Goal: Information Seeking & Learning: Learn about a topic

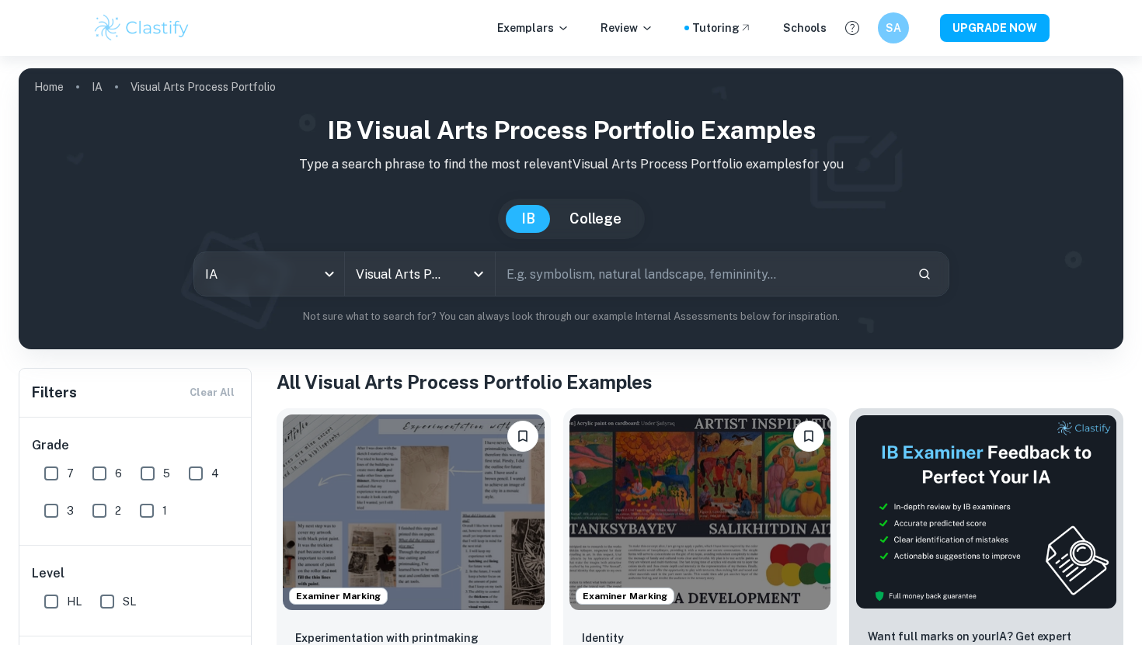
scroll to position [323, 0]
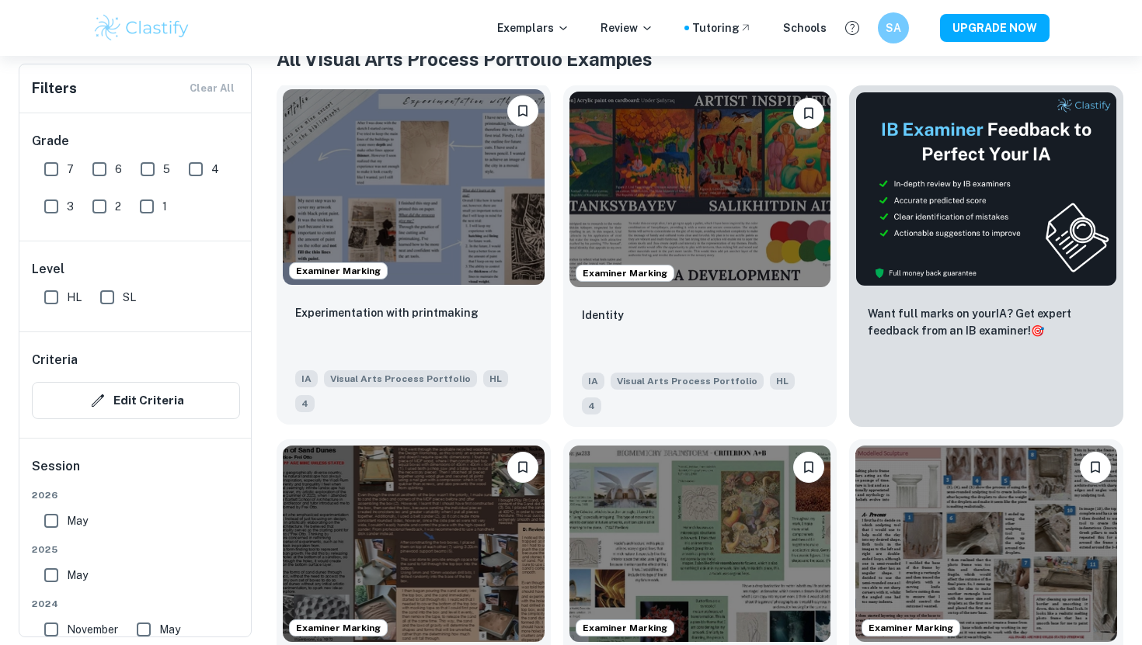
click at [460, 174] on img at bounding box center [414, 187] width 262 height 196
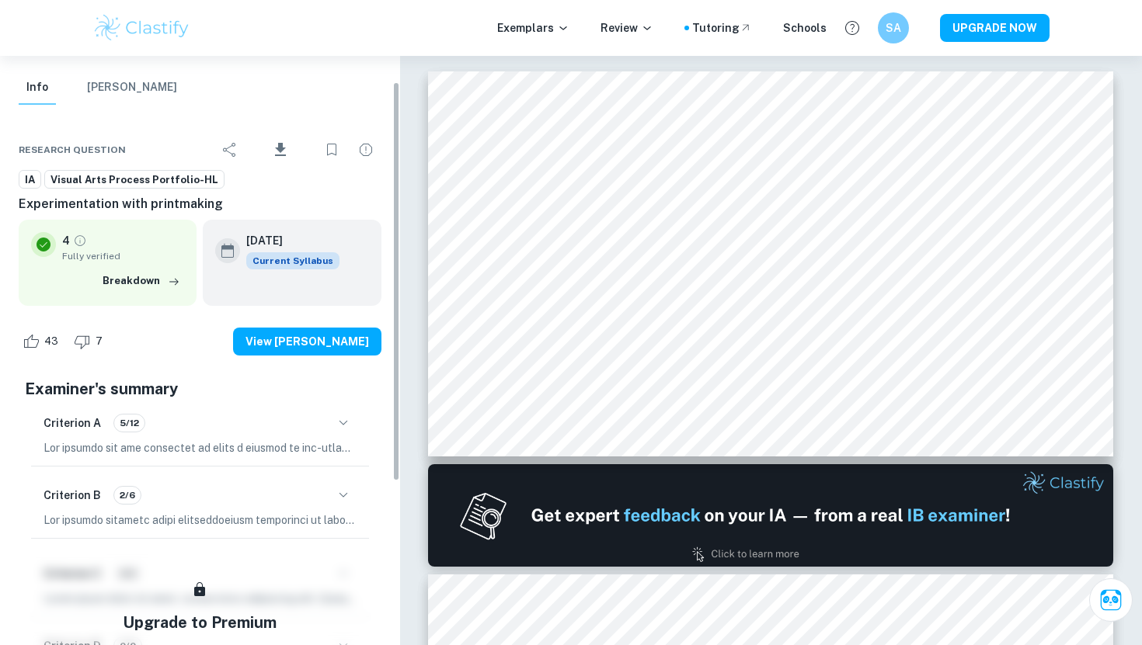
scroll to position [47, 0]
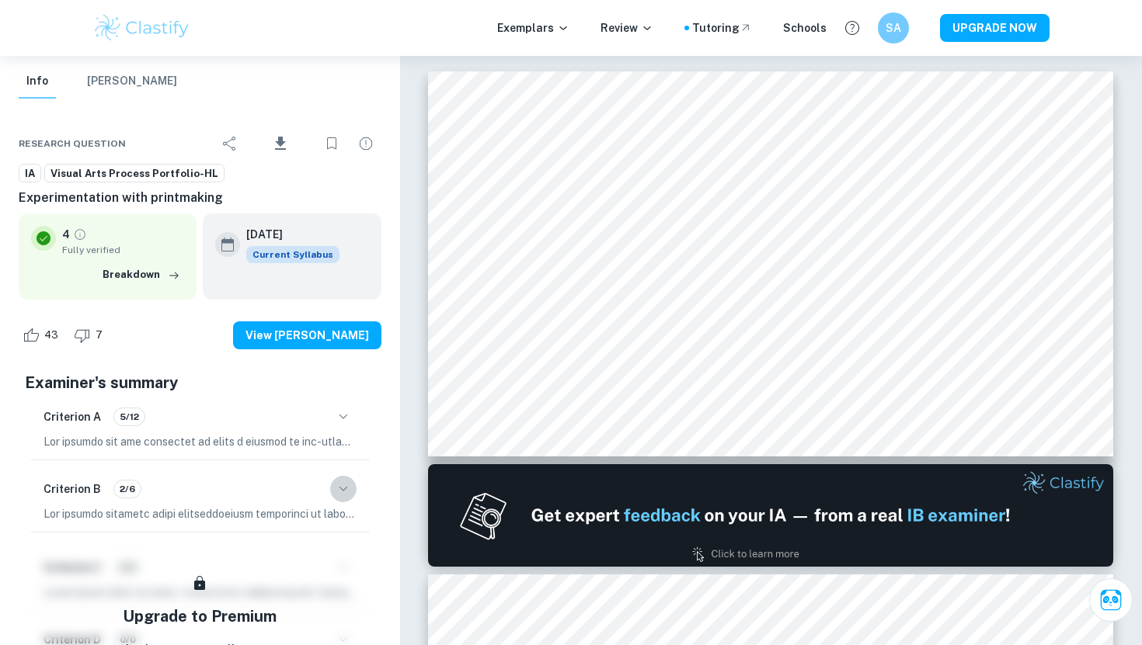
click at [346, 480] on icon "button" at bounding box center [343, 489] width 19 height 19
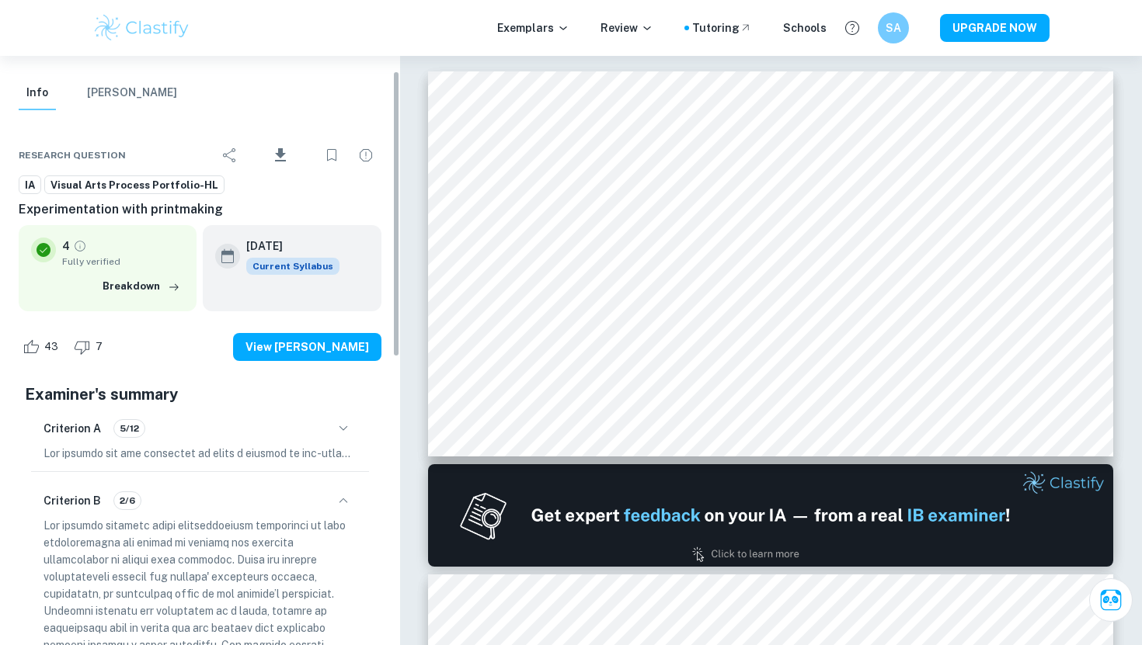
scroll to position [30, 0]
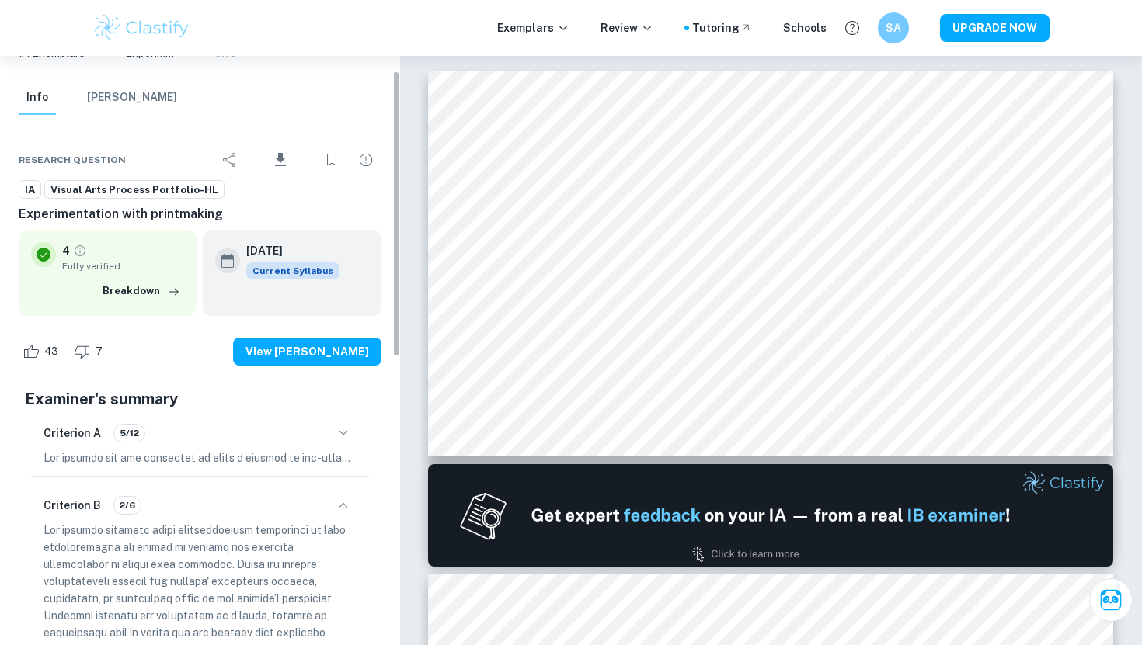
click at [342, 505] on icon "button" at bounding box center [343, 505] width 19 height 19
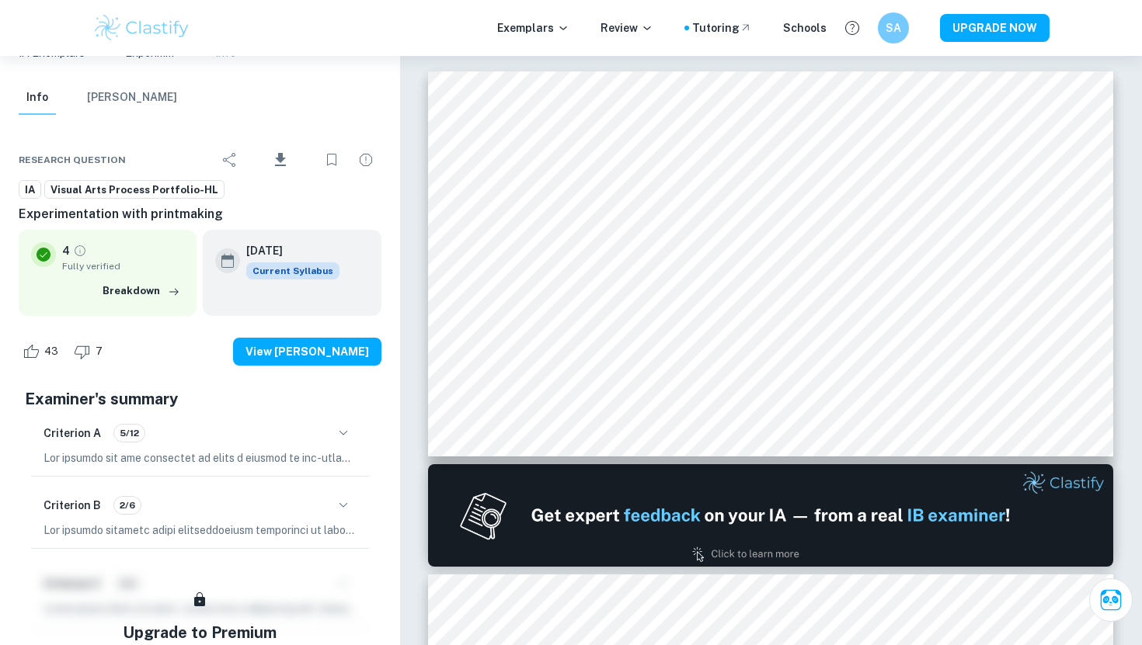
click at [342, 437] on icon "button" at bounding box center [343, 433] width 19 height 19
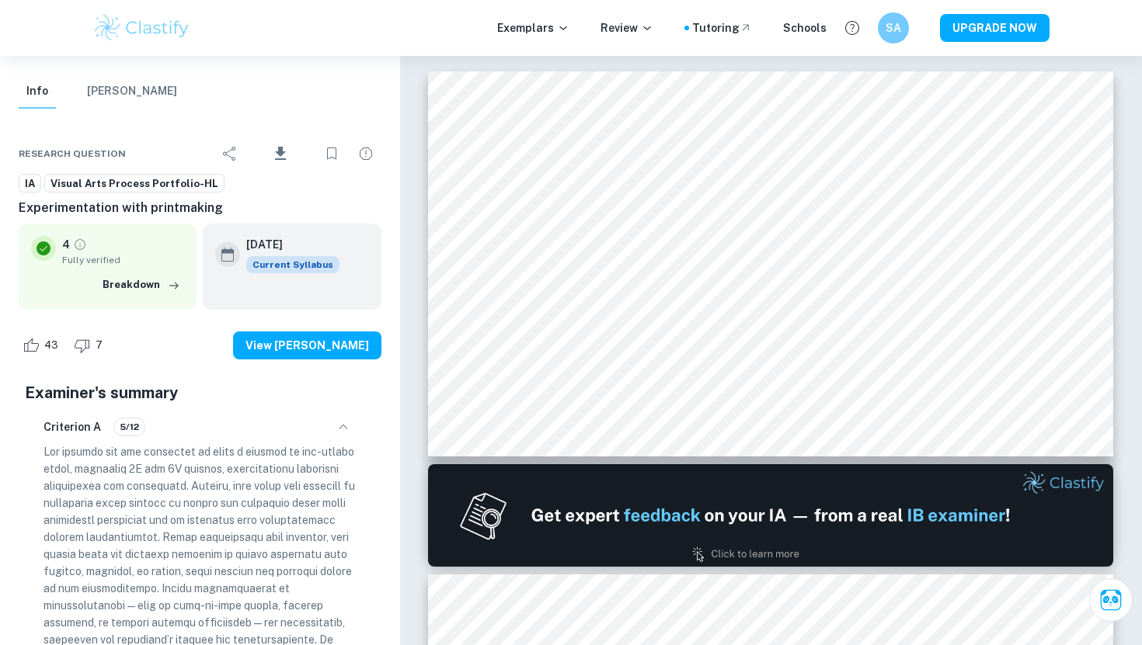
scroll to position [38, 0]
click at [339, 428] on icon "button" at bounding box center [343, 425] width 19 height 19
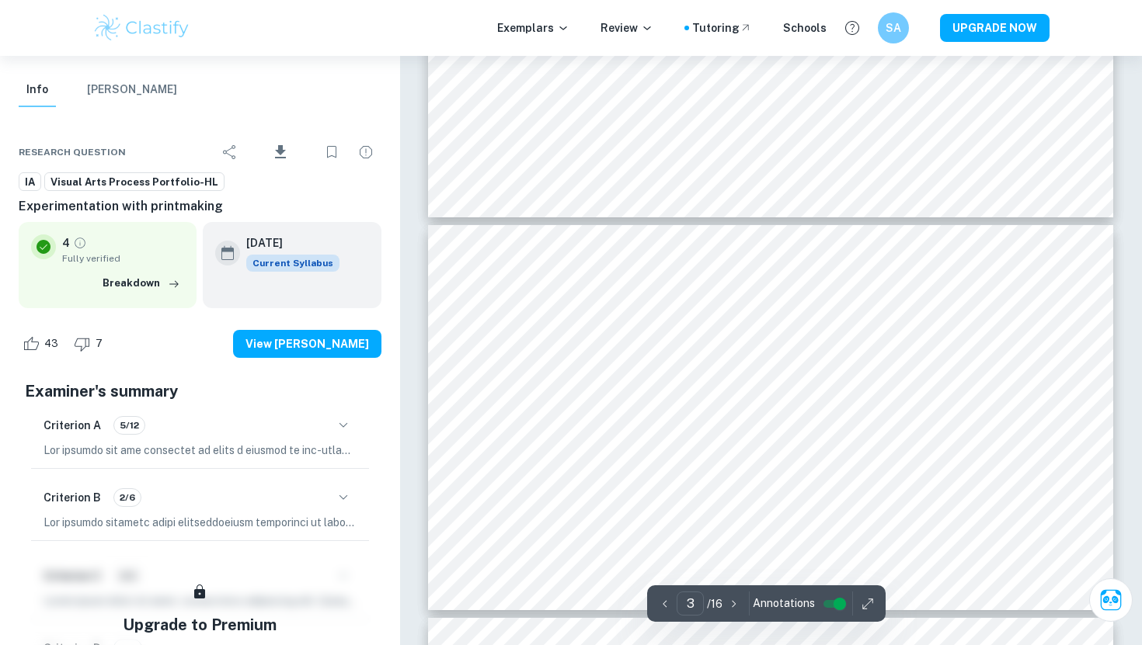
scroll to position [80, 0]
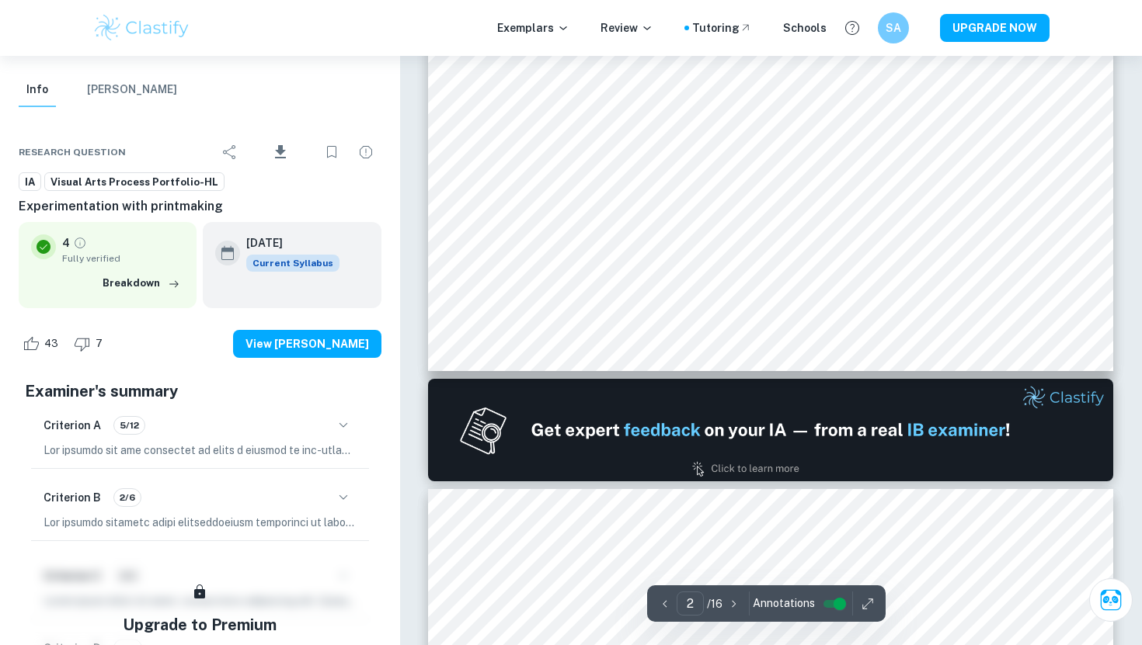
type input "1"
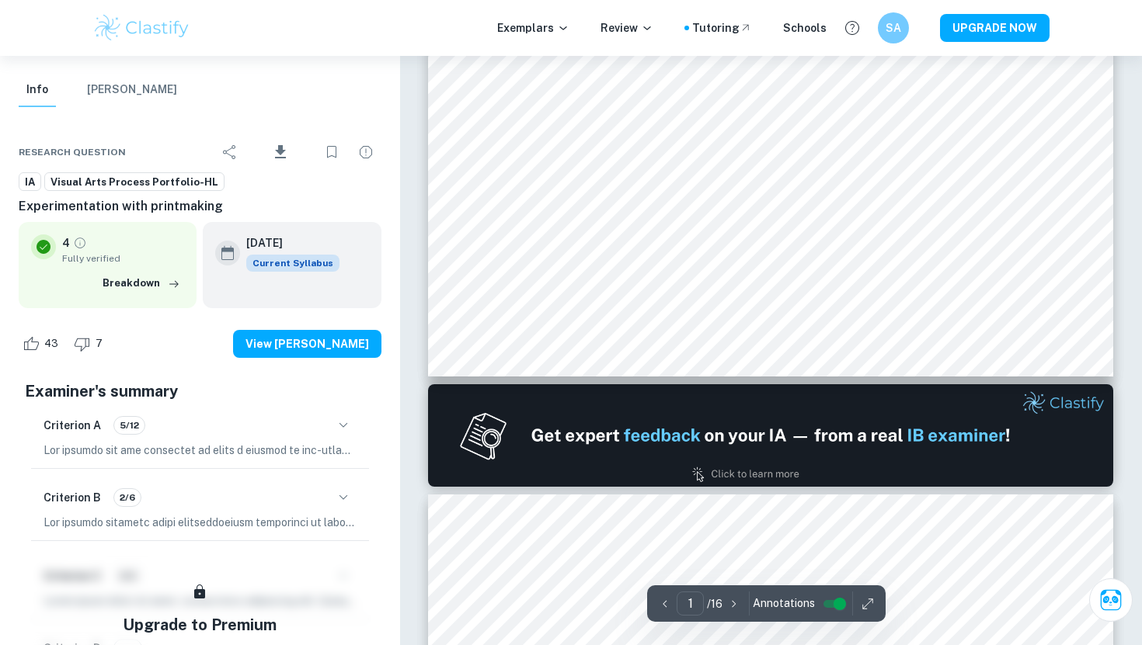
scroll to position [0, 0]
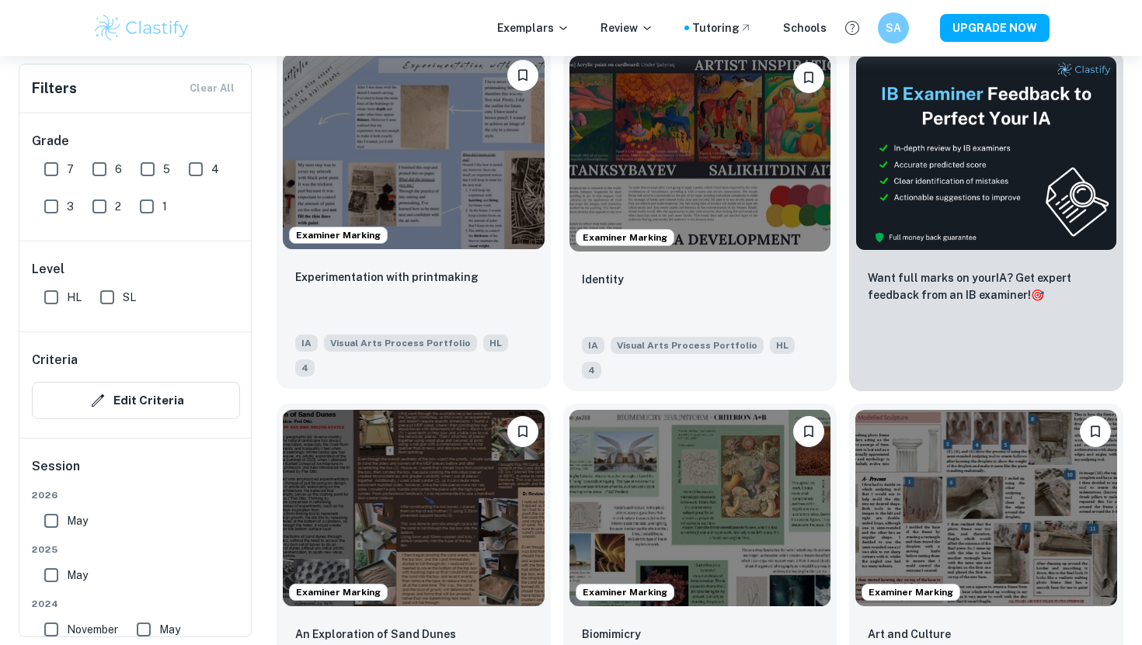
scroll to position [371, 0]
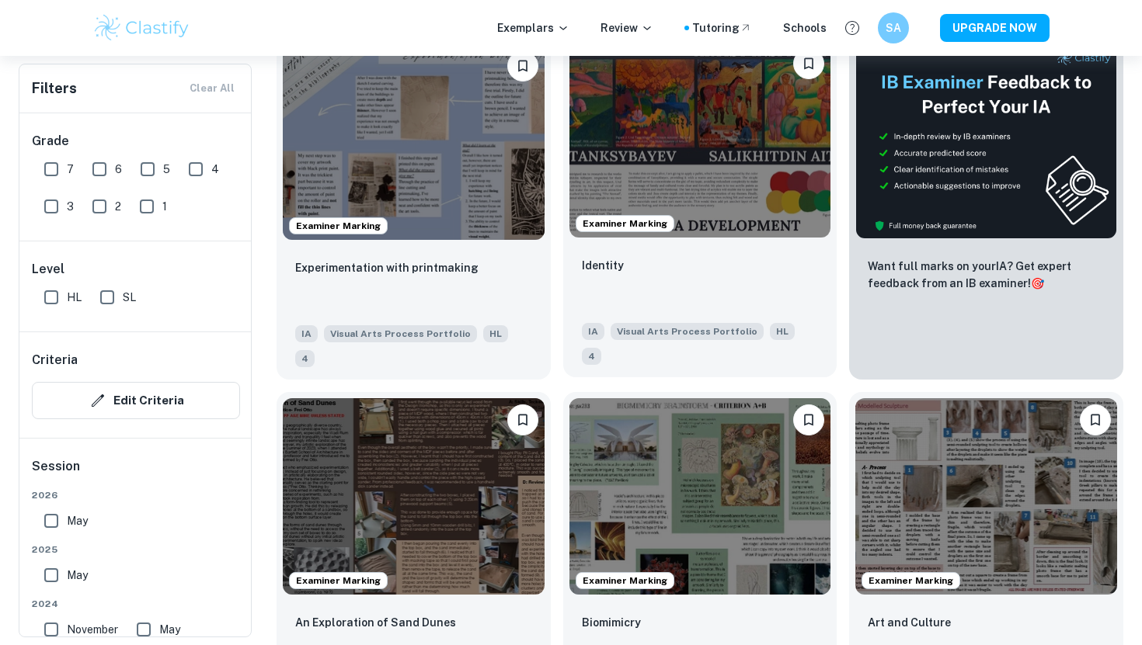
click at [666, 106] on img at bounding box center [700, 140] width 262 height 196
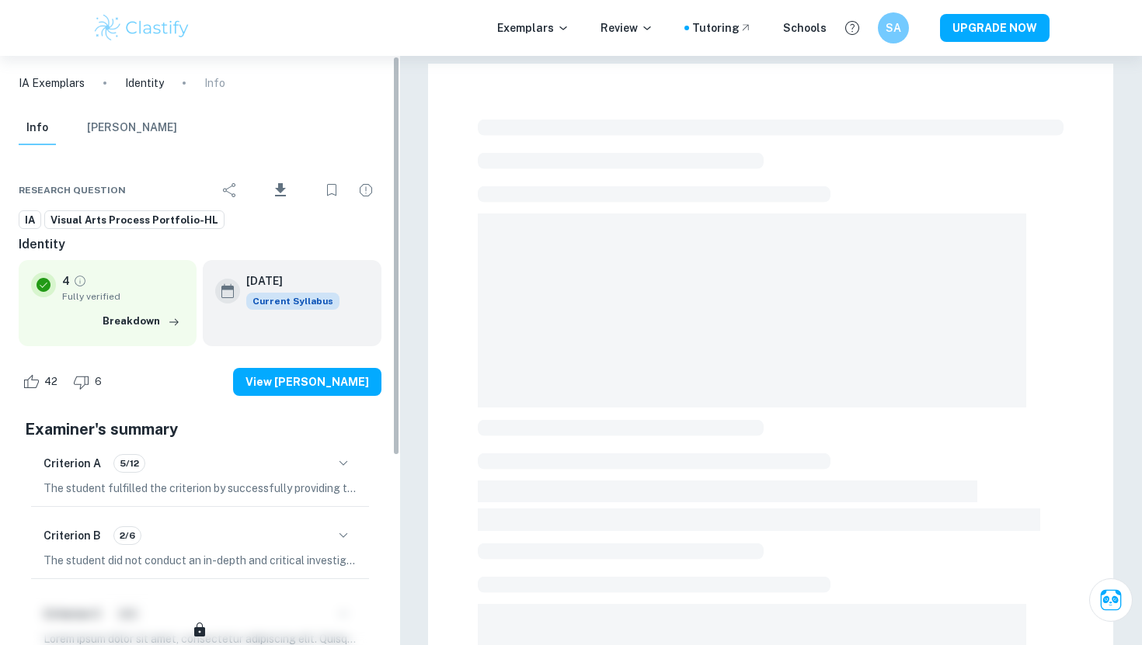
click at [343, 530] on icon "button" at bounding box center [343, 536] width 19 height 19
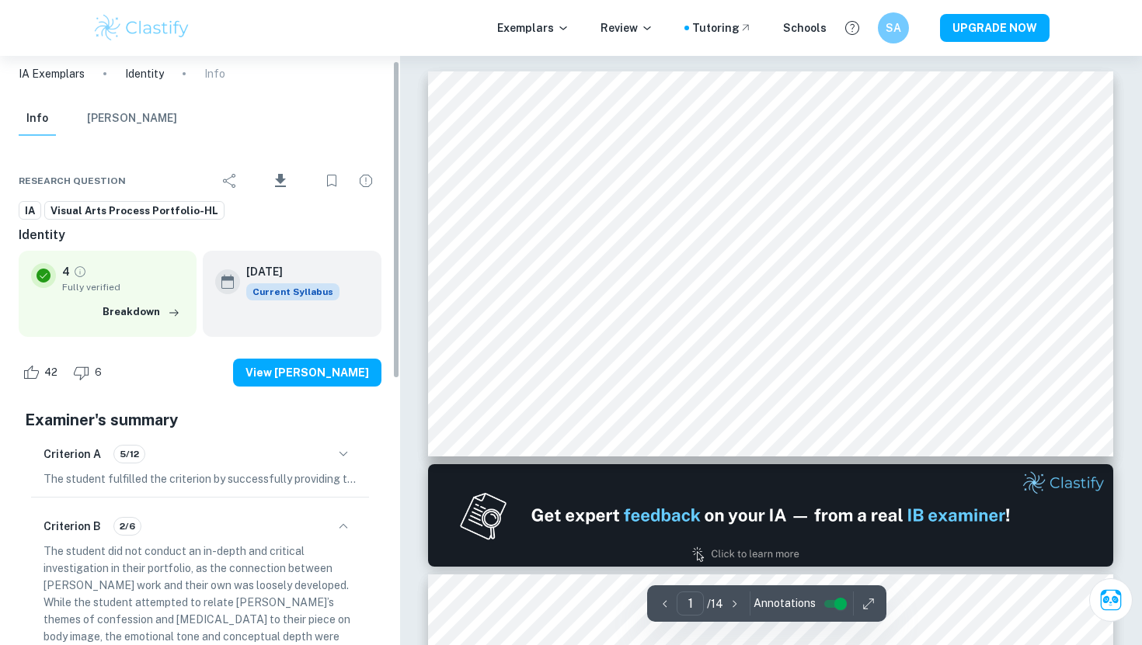
scroll to position [6, 0]
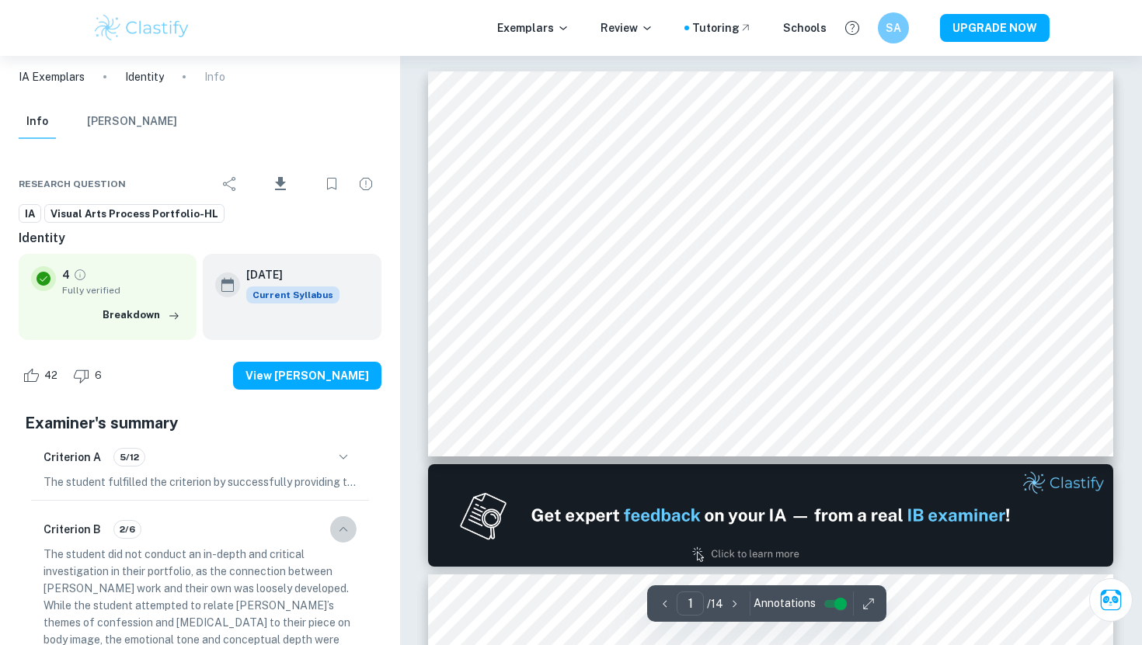
click at [342, 524] on icon "button" at bounding box center [343, 529] width 19 height 19
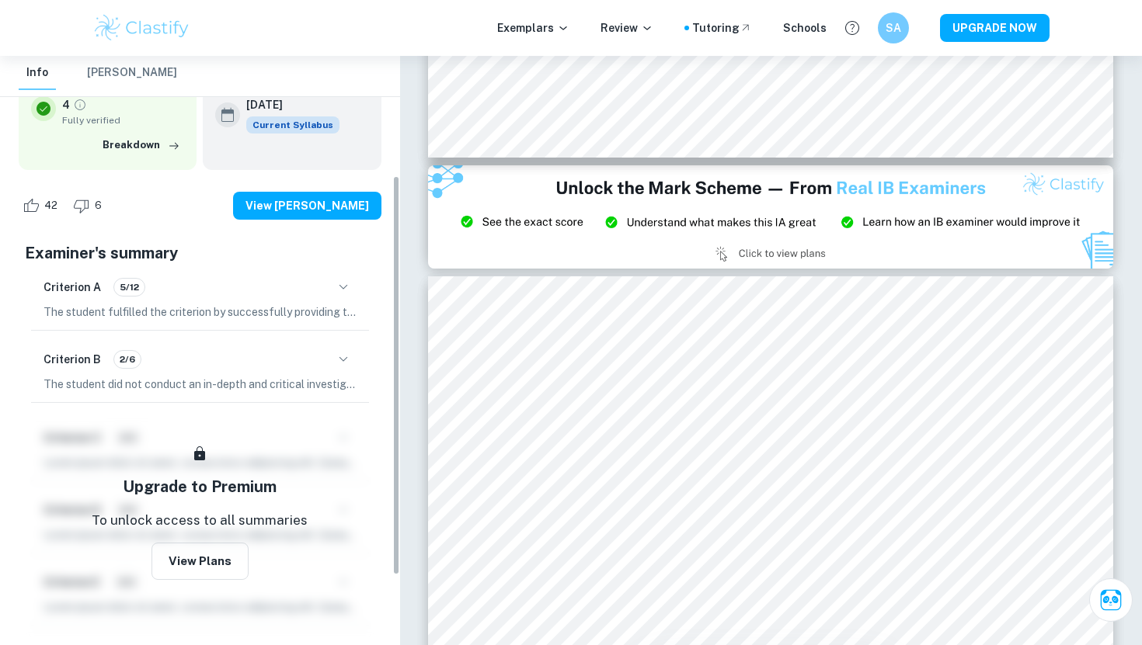
scroll to position [178, 0]
click at [339, 274] on button "button" at bounding box center [343, 286] width 26 height 26
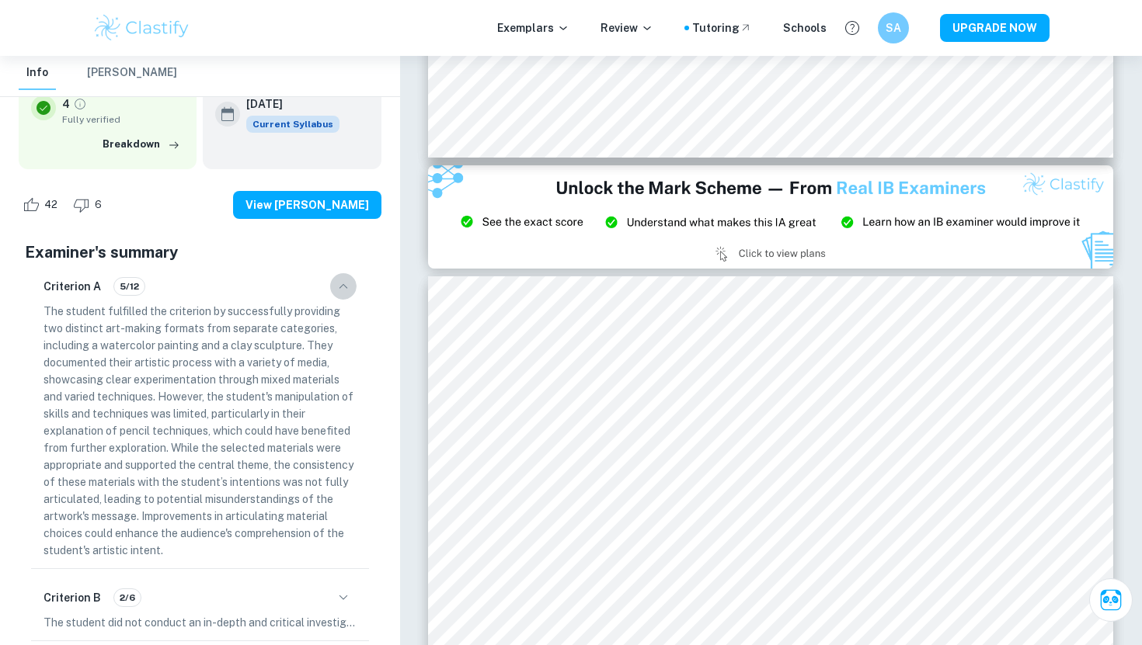
click at [341, 280] on icon "button" at bounding box center [343, 286] width 19 height 19
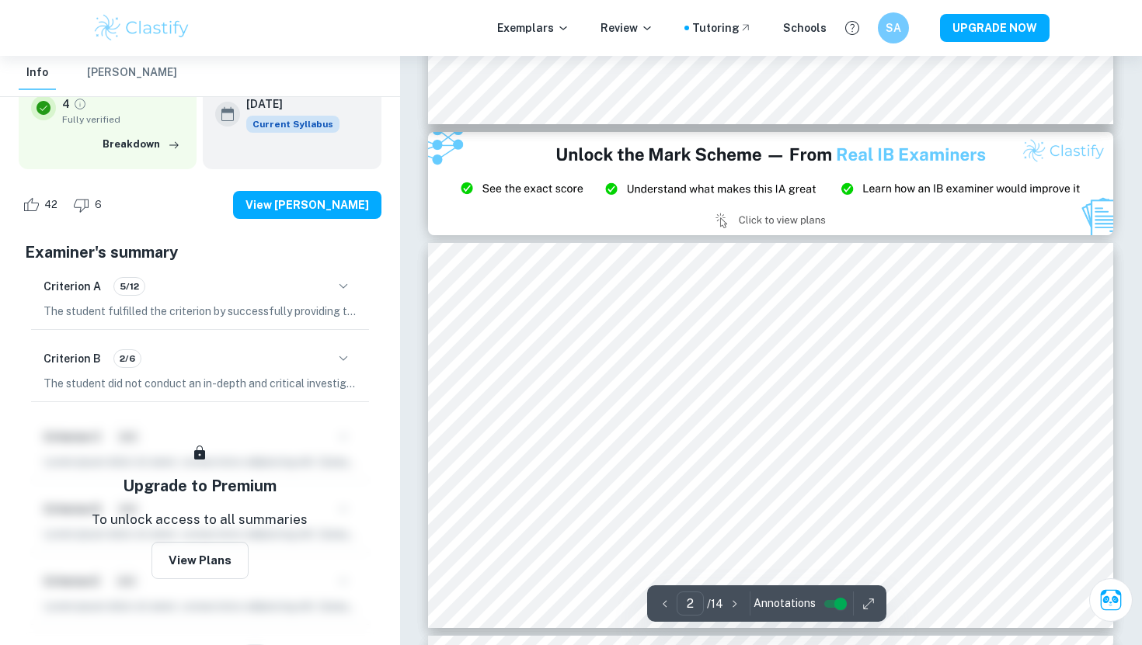
scroll to position [540, 0]
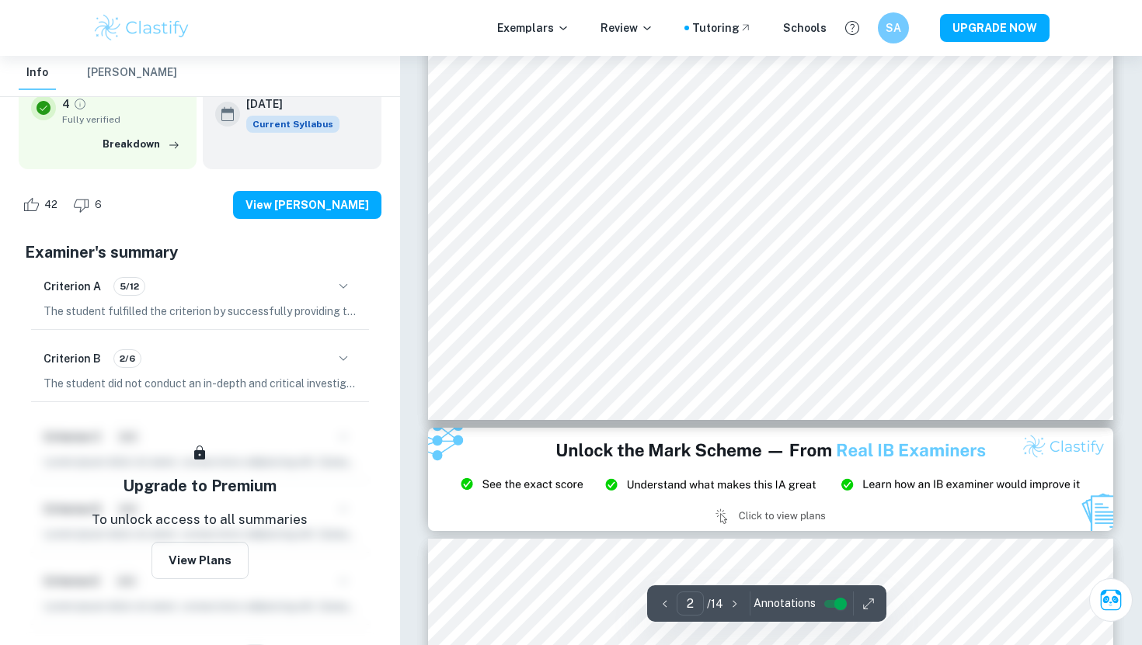
type input "1"
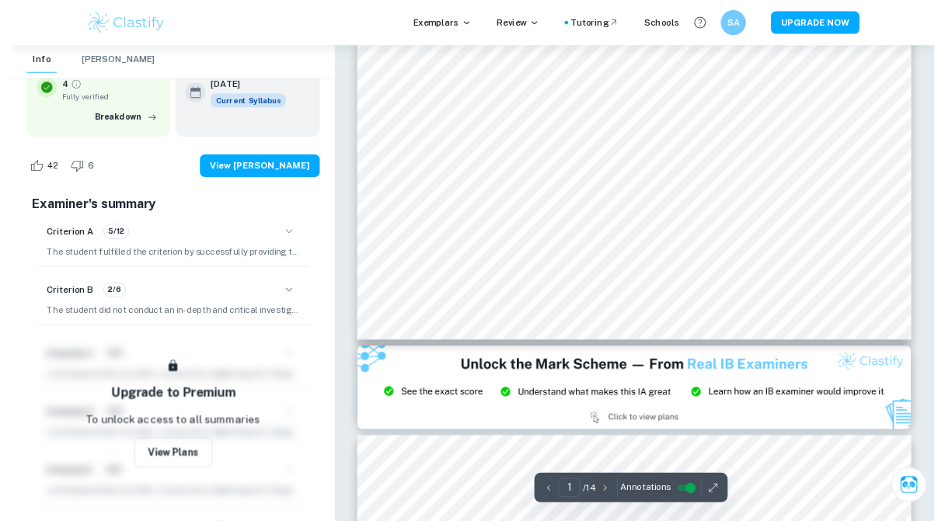
scroll to position [0, 0]
